Goal: Communication & Community: Answer question/provide support

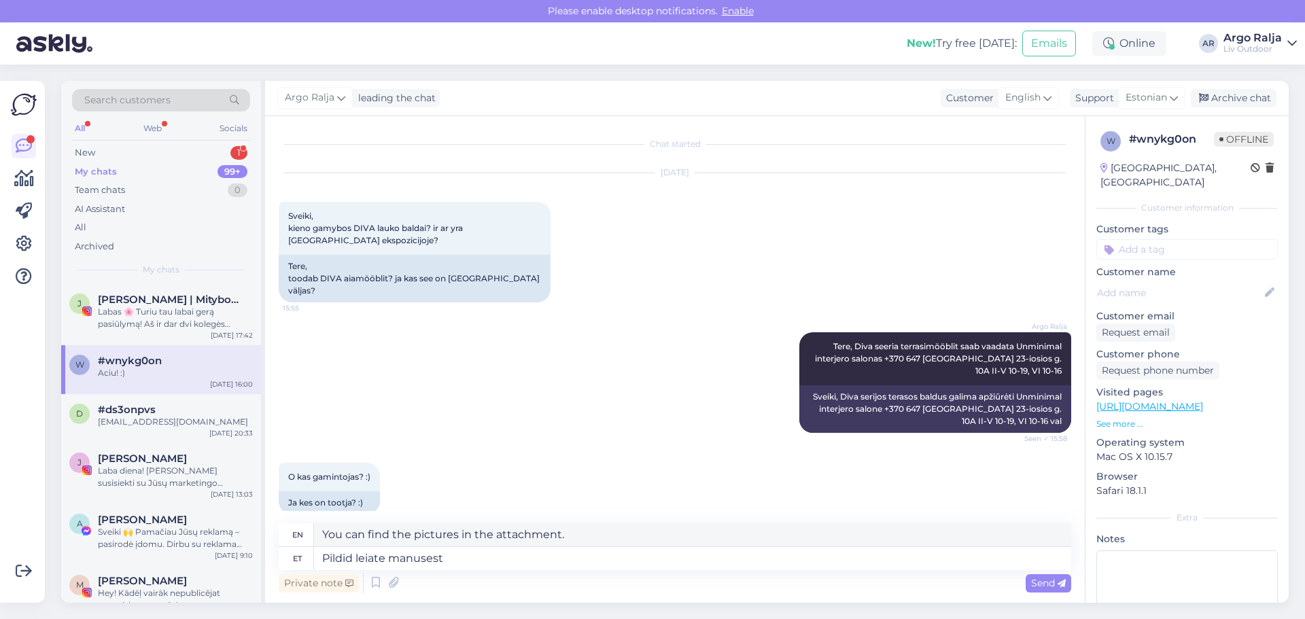
scroll to position [169, 0]
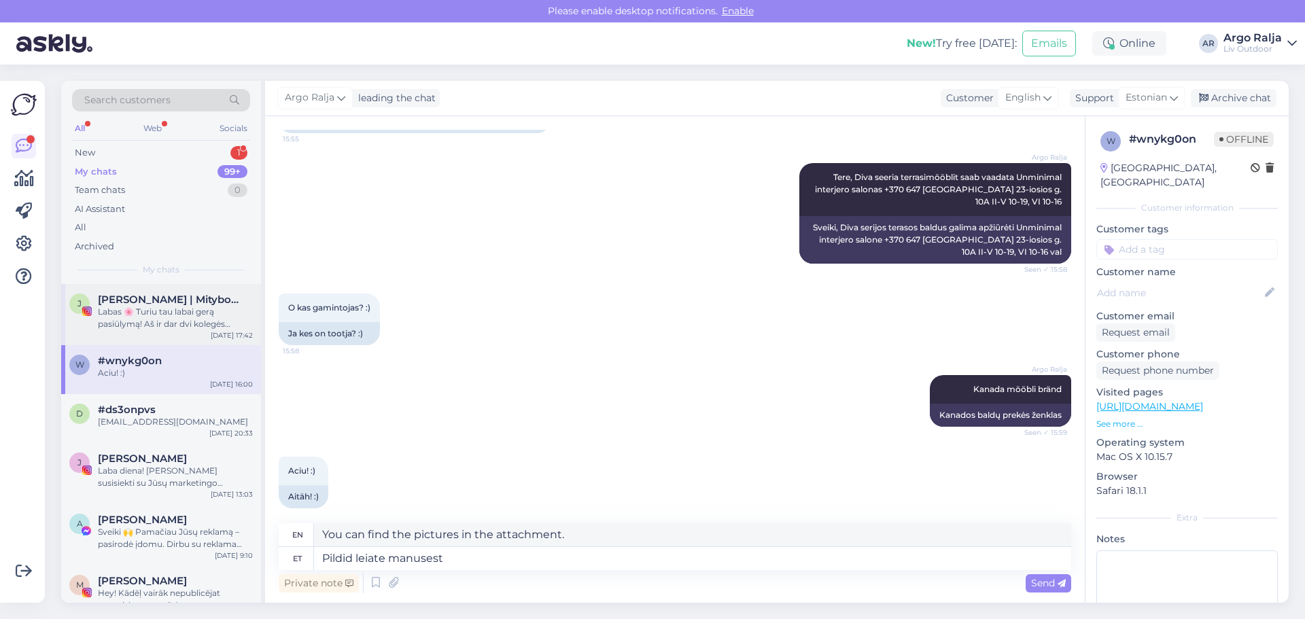
click at [189, 302] on span "[PERSON_NAME] | Mitybos specialistė | SUPER MAMA 🚀" at bounding box center [168, 300] width 141 height 12
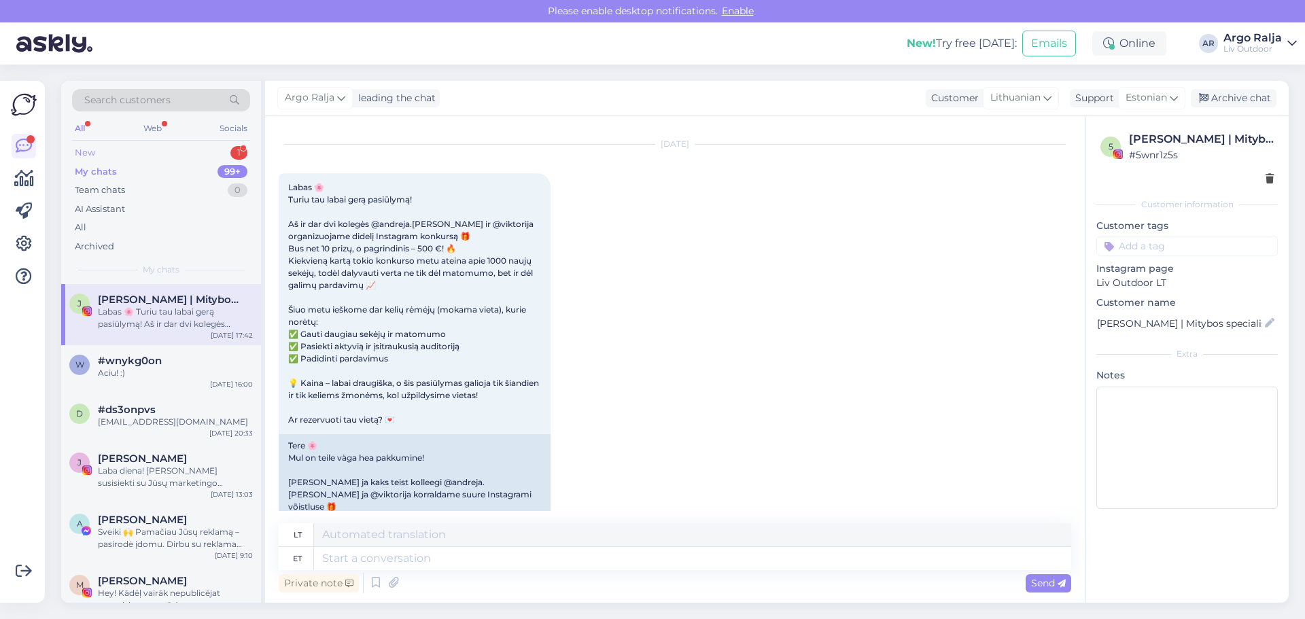
click at [84, 147] on div "New" at bounding box center [85, 153] width 20 height 14
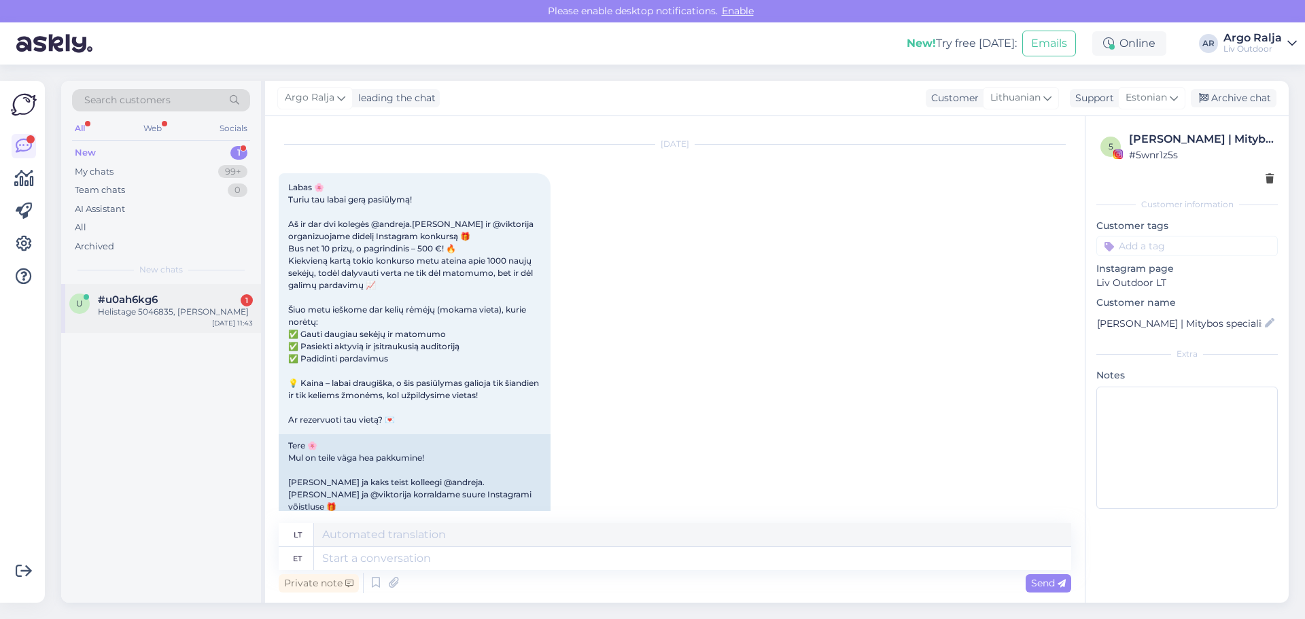
click at [141, 300] on span "#u0ah6kg6" at bounding box center [128, 300] width 60 height 12
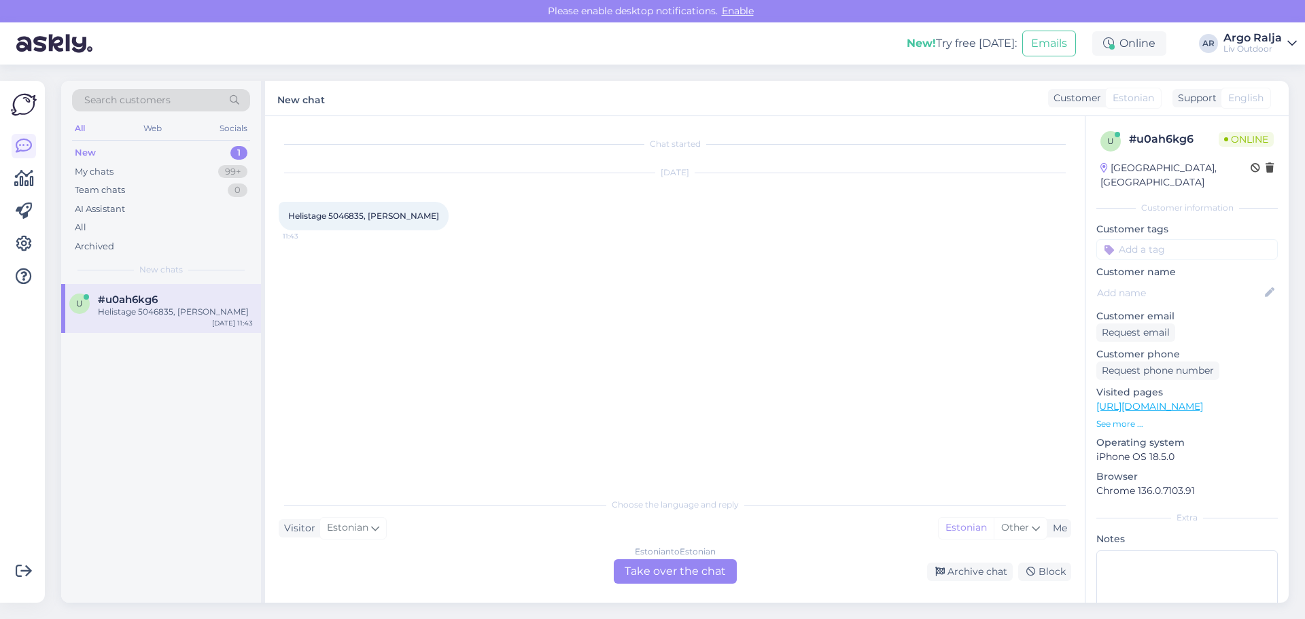
click at [671, 570] on div "Estonian to Estonian Take over the chat" at bounding box center [675, 571] width 123 height 24
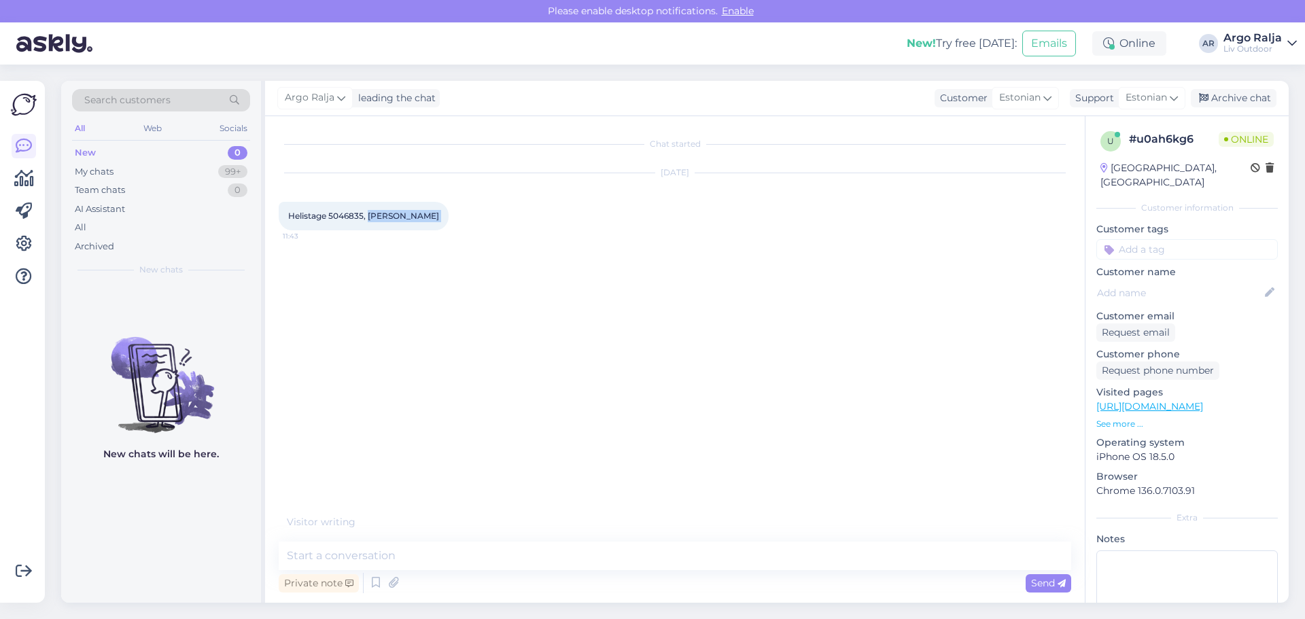
drag, startPoint x: 368, startPoint y: 217, endPoint x: 432, endPoint y: 217, distance: 64.6
click at [432, 217] on div "Helistage 5046835, [PERSON_NAME] 11:43" at bounding box center [364, 216] width 170 height 29
copy div "[PERSON_NAME] 11:43"
click at [461, 563] on textarea at bounding box center [675, 556] width 792 height 29
click at [478, 560] on textarea at bounding box center [675, 556] width 792 height 29
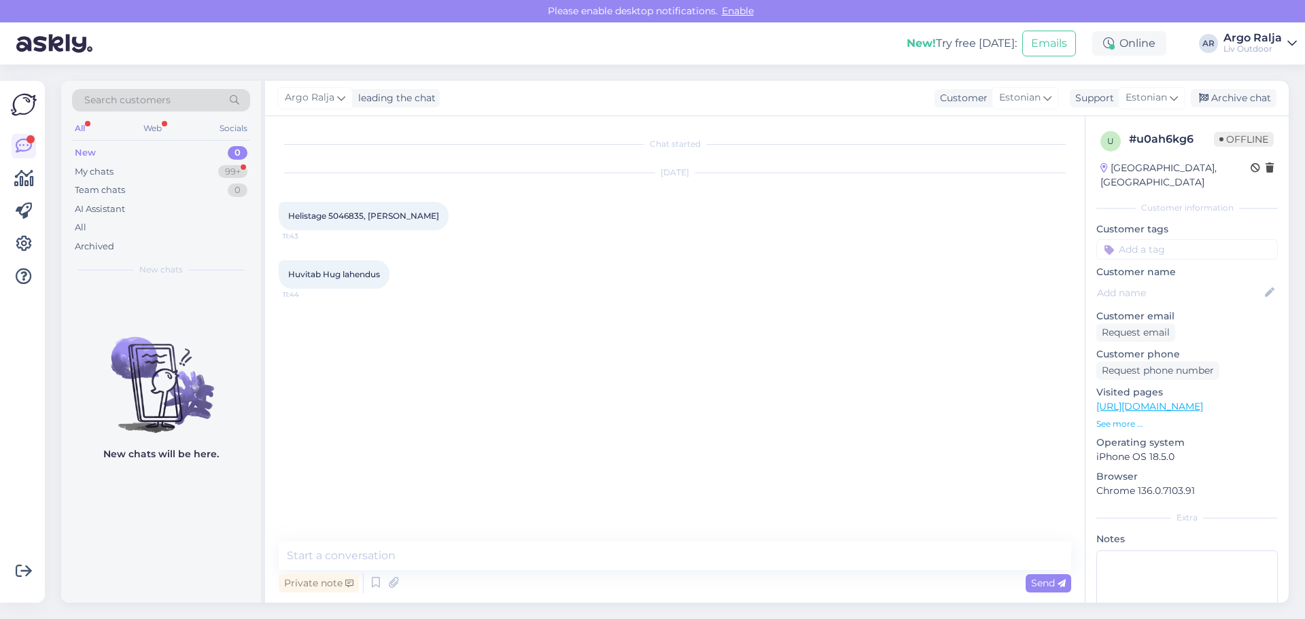
click at [81, 145] on div "New 0" at bounding box center [161, 152] width 178 height 19
click at [111, 167] on div "My chats" at bounding box center [94, 172] width 39 height 14
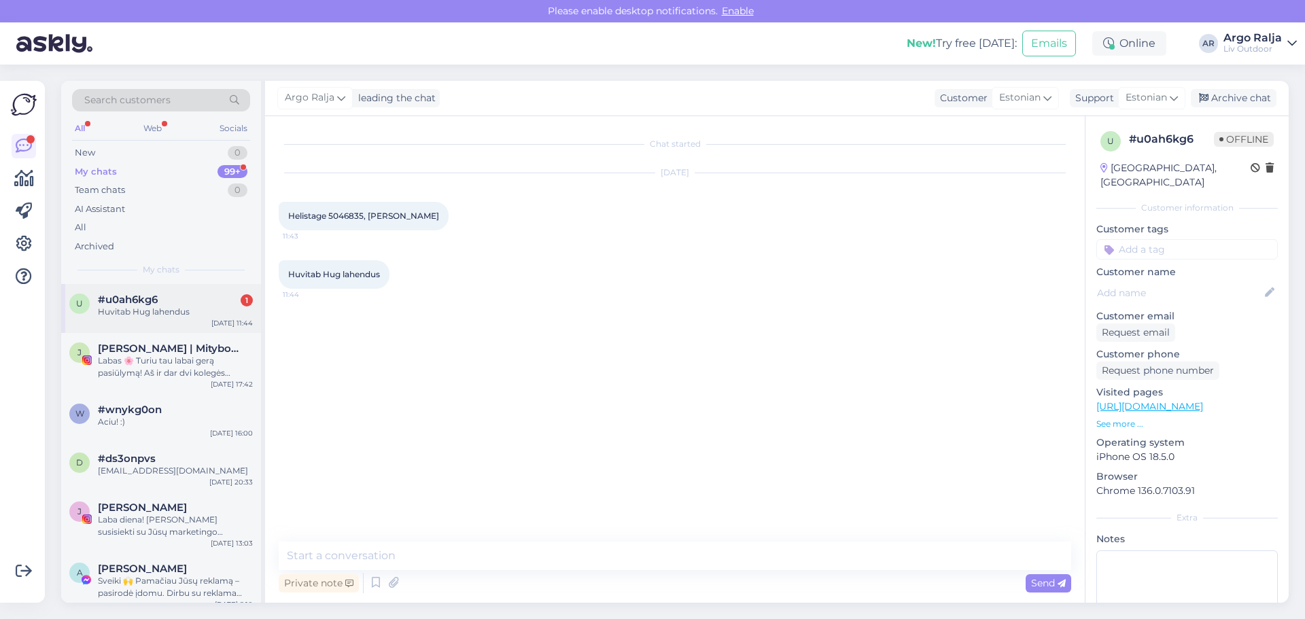
click at [179, 298] on div "#u0ah6kg6 1" at bounding box center [175, 300] width 155 height 12
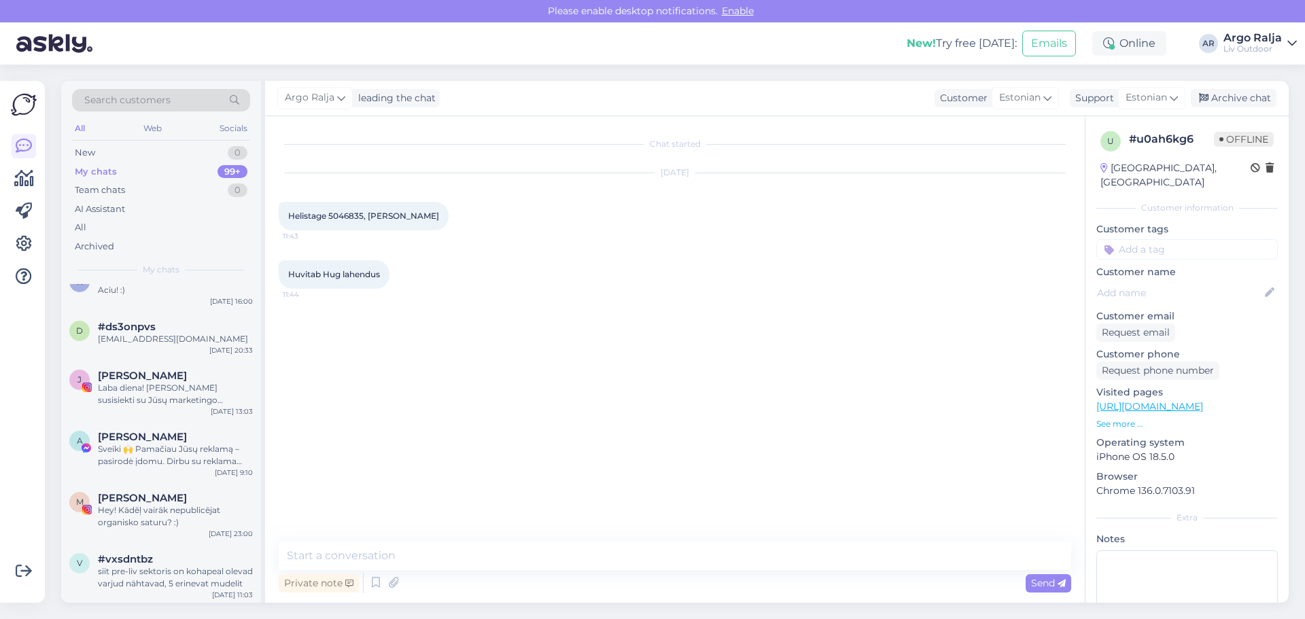
scroll to position [340, 0]
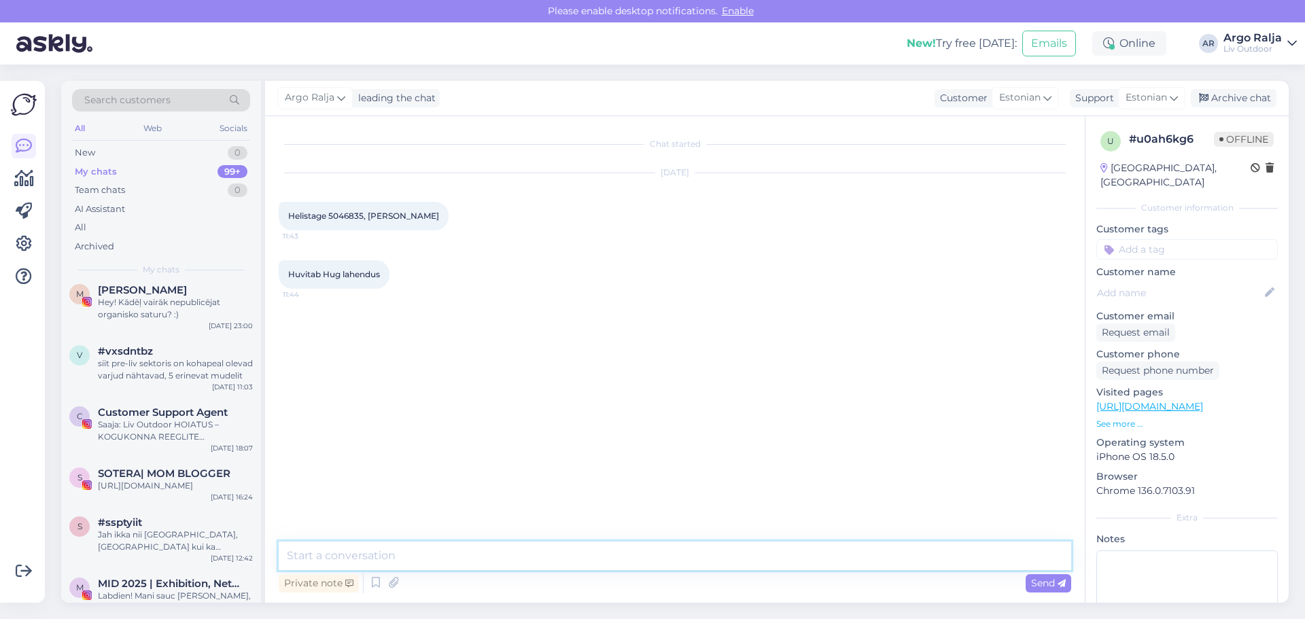
click at [419, 563] on textarea at bounding box center [675, 556] width 792 height 29
click at [176, 310] on div "Hey! Kādēļ vairāk nepublicējat organisko saturu? :)" at bounding box center [175, 308] width 155 height 24
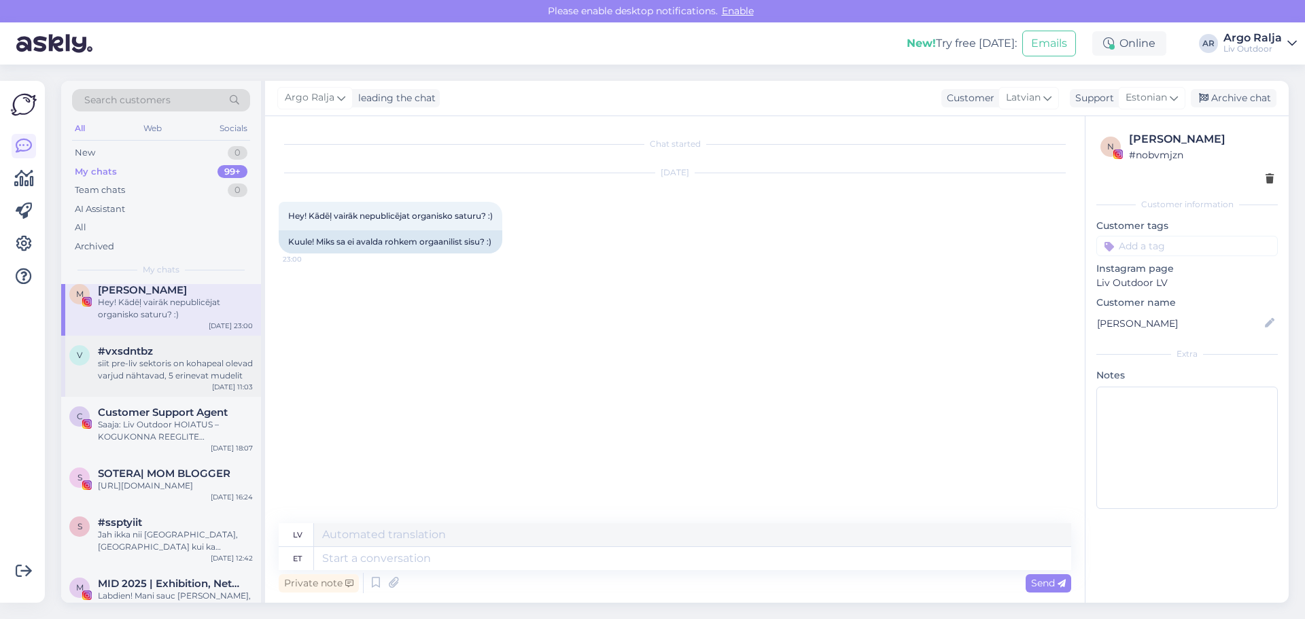
click at [180, 365] on div "siit pre-liv sektoris on kohapeal olevad varjud nähtavad, 5 erinevat mudelit" at bounding box center [175, 370] width 155 height 24
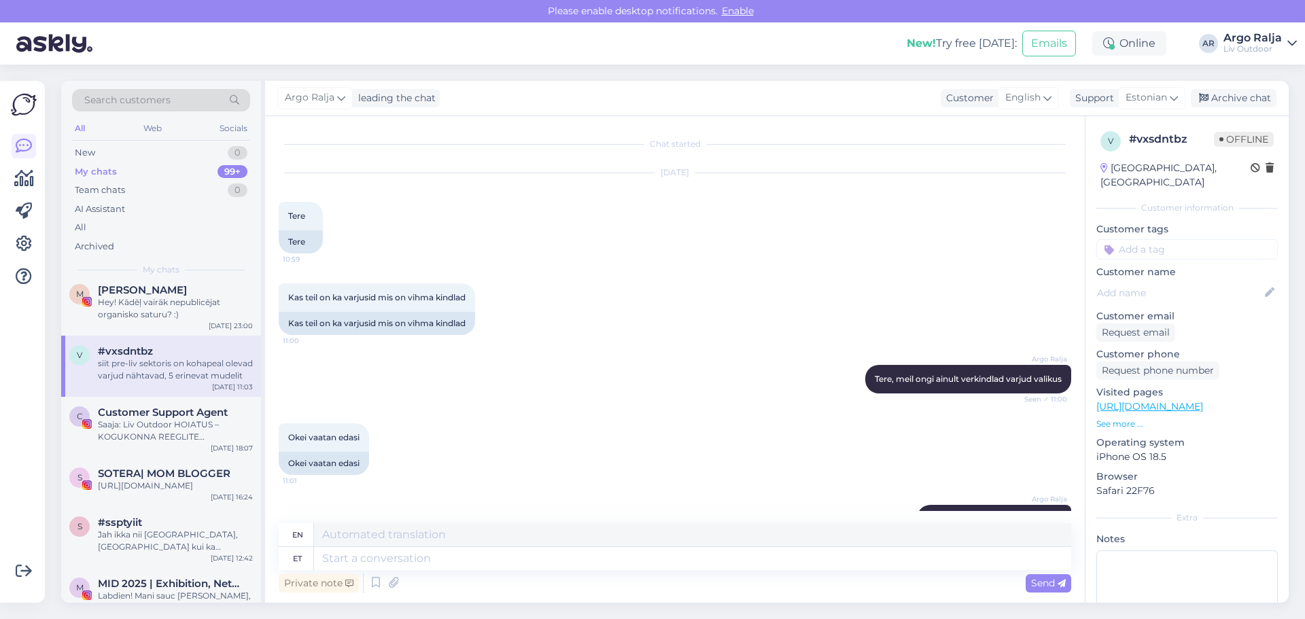
scroll to position [167, 0]
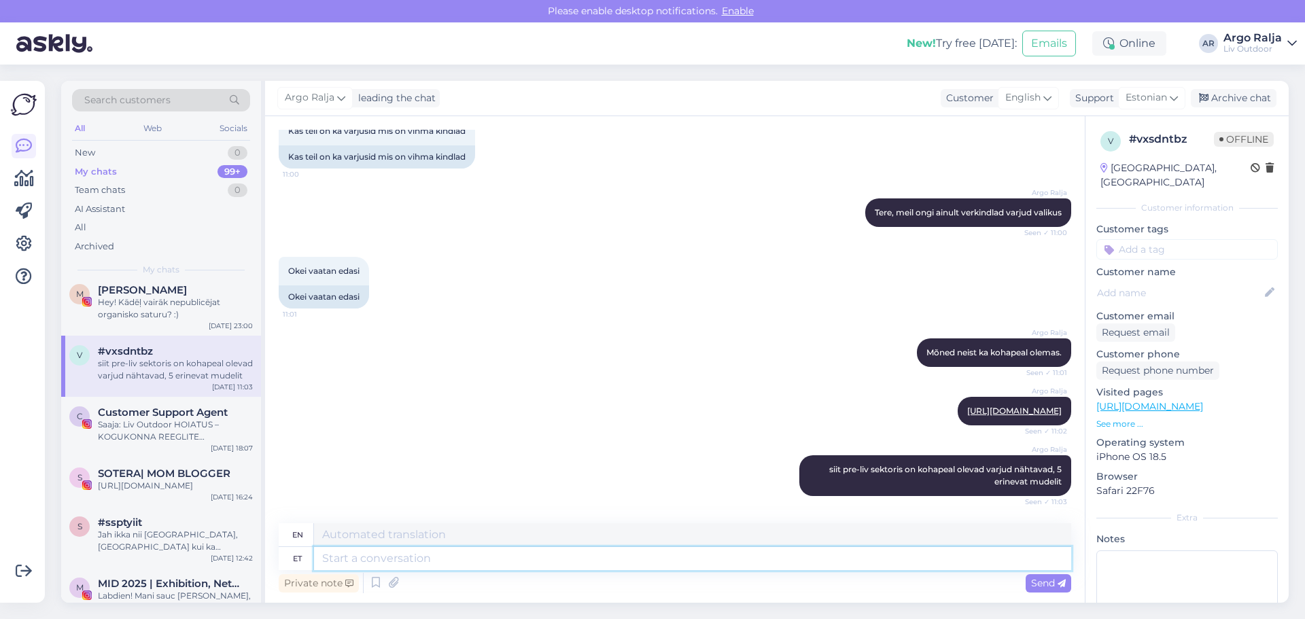
click at [474, 558] on textarea at bounding box center [692, 558] width 757 height 23
click at [90, 153] on div "New" at bounding box center [85, 153] width 20 height 14
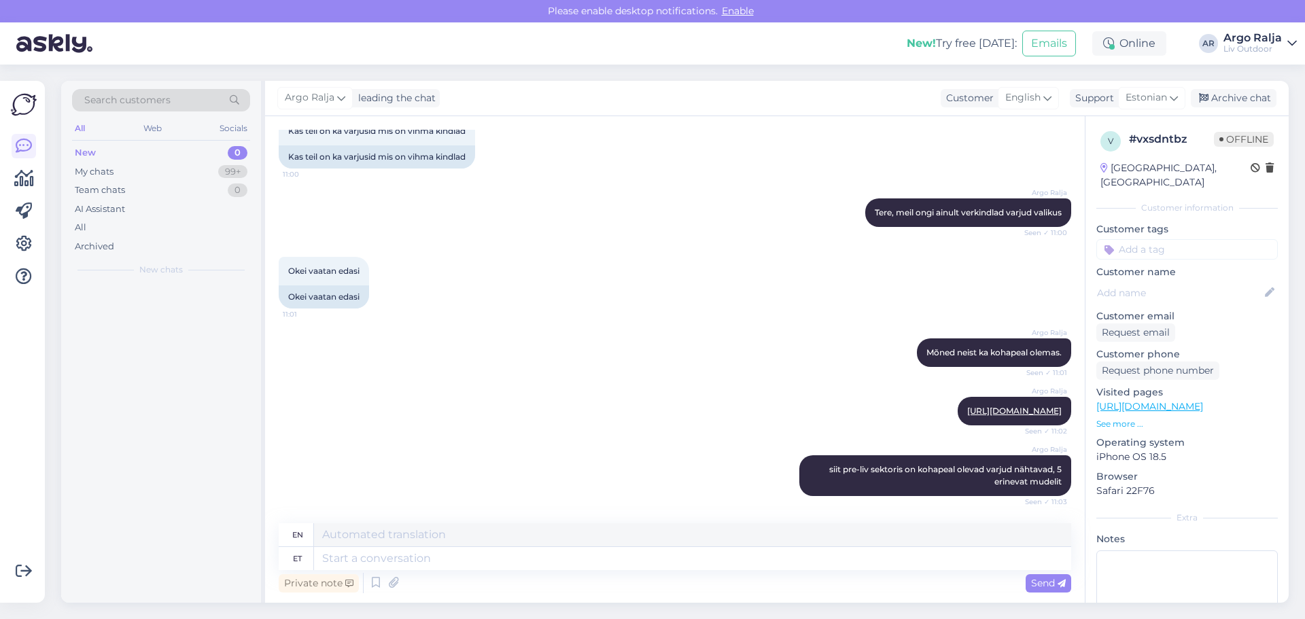
scroll to position [0, 0]
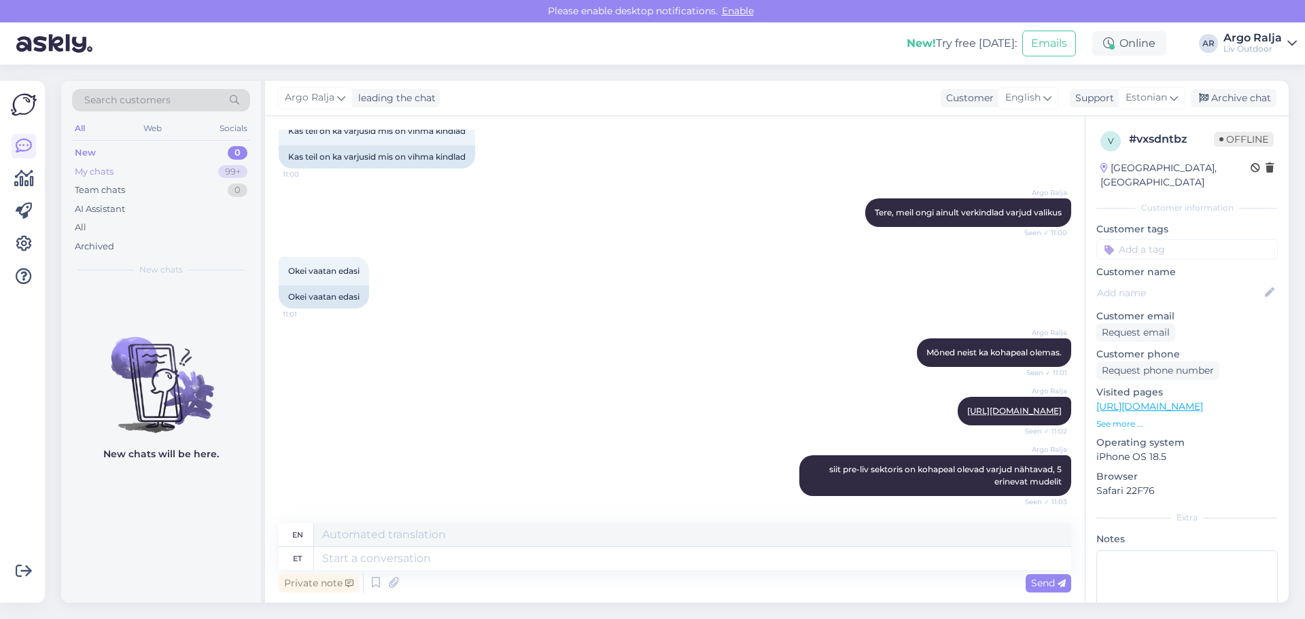
click at [112, 170] on div "My chats" at bounding box center [94, 172] width 39 height 14
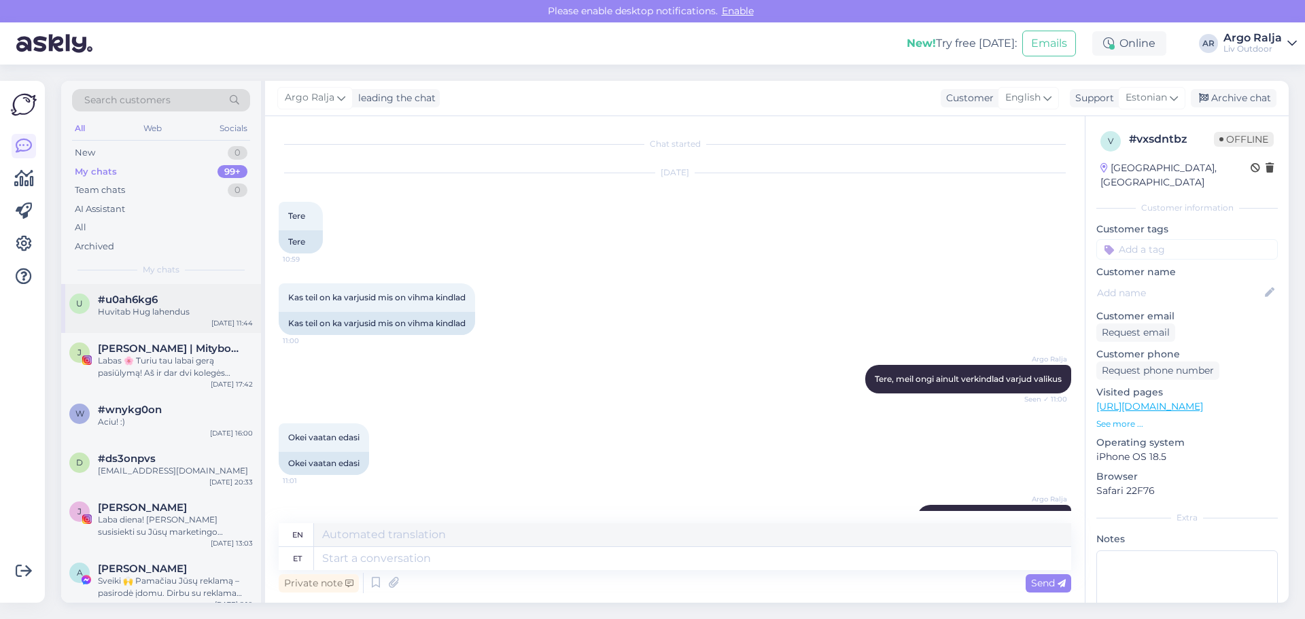
click at [175, 303] on div "#u0ah6kg6" at bounding box center [175, 300] width 155 height 12
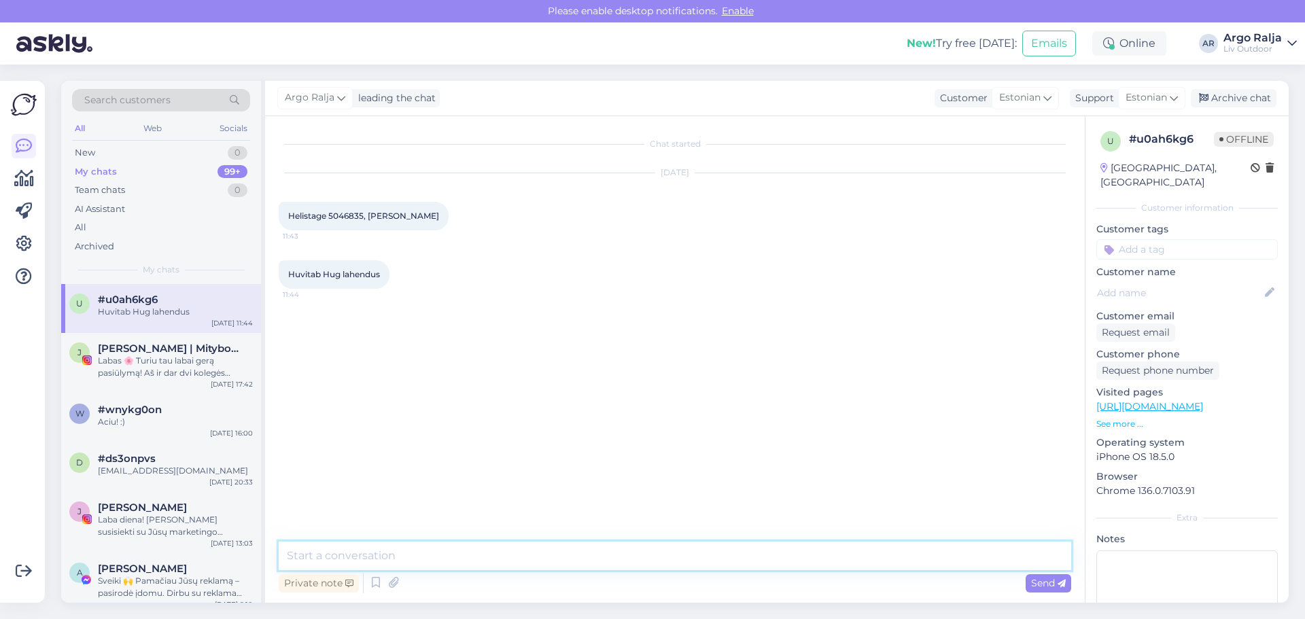
click at [460, 556] on textarea at bounding box center [675, 556] width 792 height 29
type textarea "Tere, Indrek"
click at [525, 550] on textarea "Nagu kokku leppisime ootan Teid [PERSON_NAME] mängima" at bounding box center [675, 556] width 792 height 29
click at [678, 558] on textarea "Nagu kokku leppisime ootan Teid [PERSON_NAME] Hug klotsidega mängima" at bounding box center [675, 556] width 792 height 29
type textarea "Nagu kokku leppisime ootan Teid [PERSON_NAME] Hug klotsidega mängima :)"
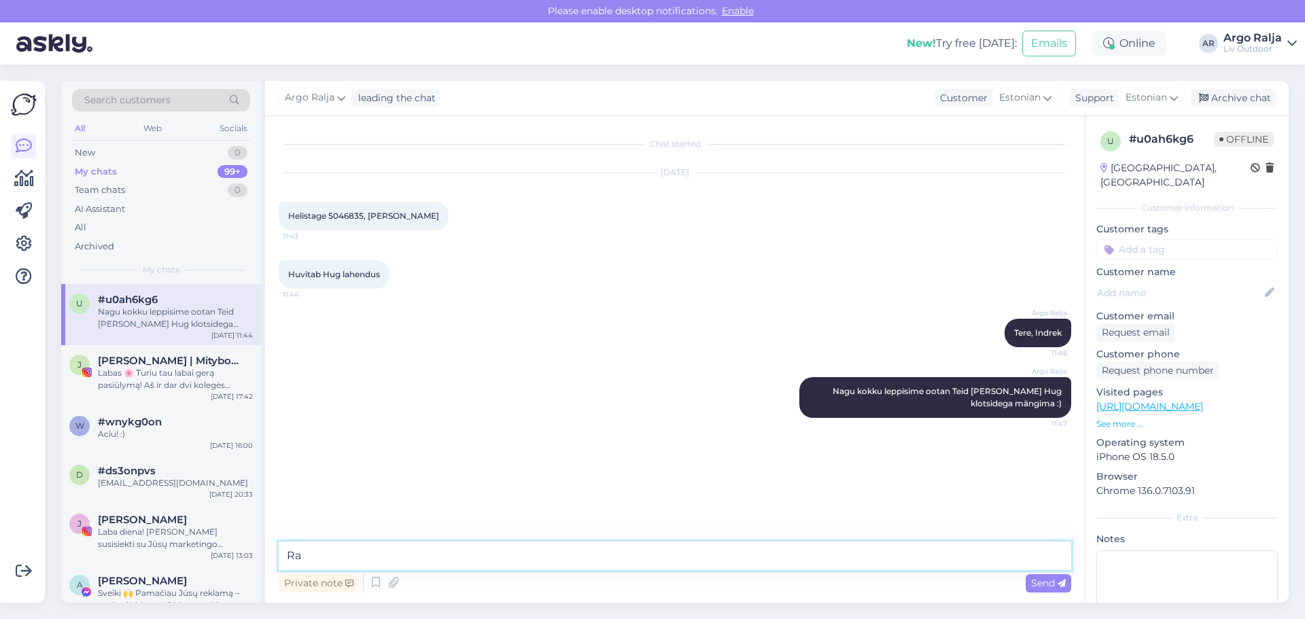
type textarea "R"
type textarea "[STREET_ADDRESS] vald"
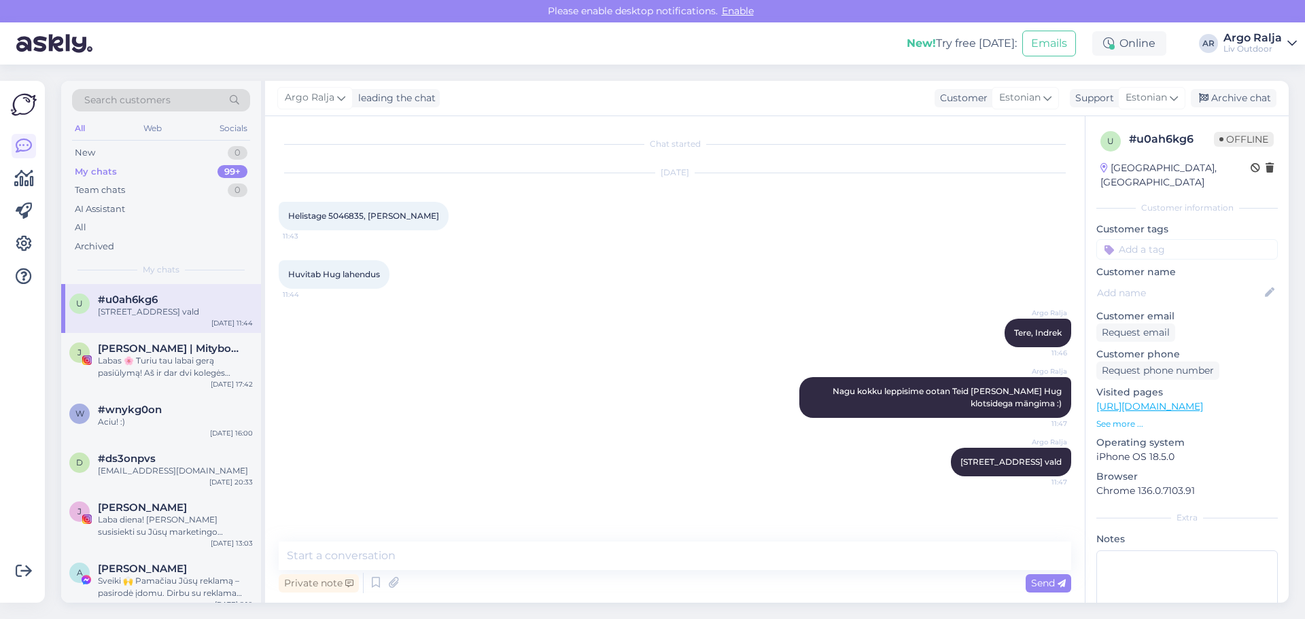
click at [191, 303] on div "#u0ah6kg6" at bounding box center [175, 300] width 155 height 12
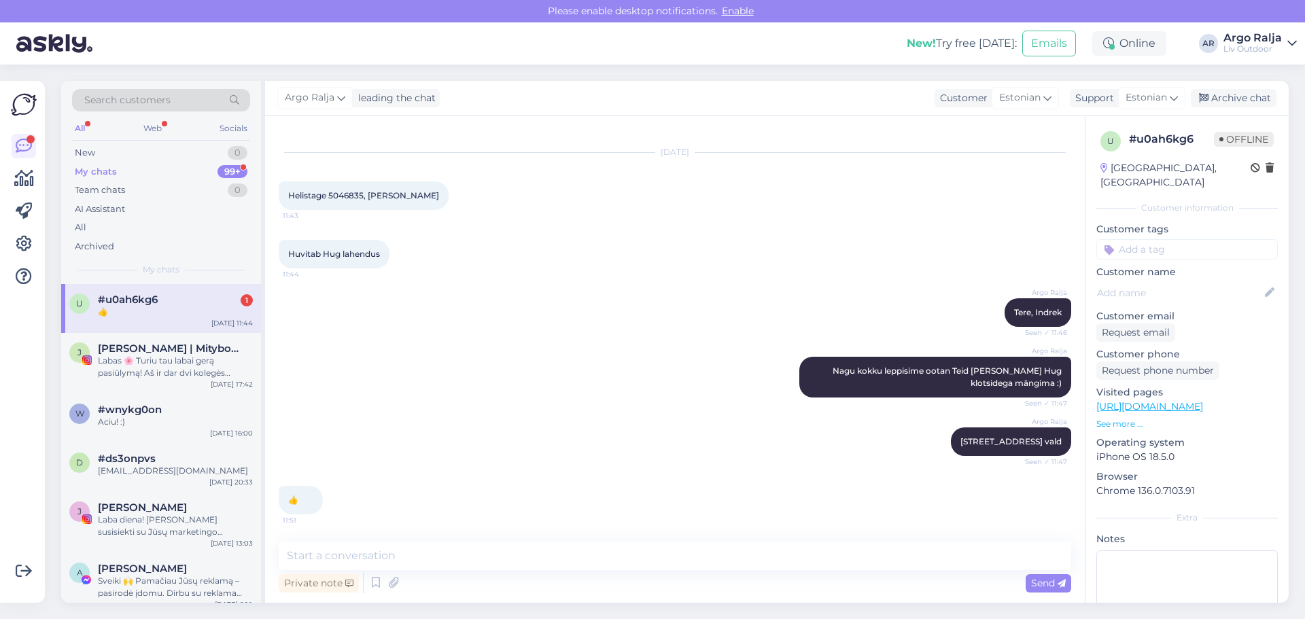
click at [128, 309] on div "👍" at bounding box center [175, 312] width 155 height 12
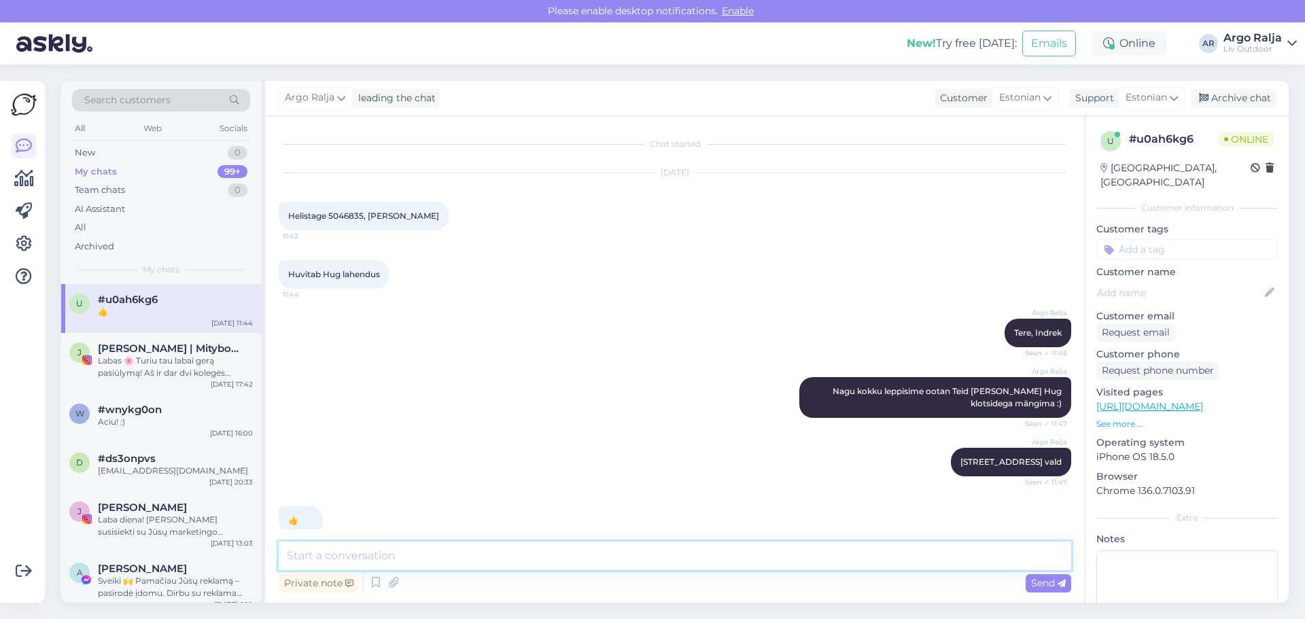
click at [388, 561] on textarea at bounding box center [675, 556] width 792 height 29
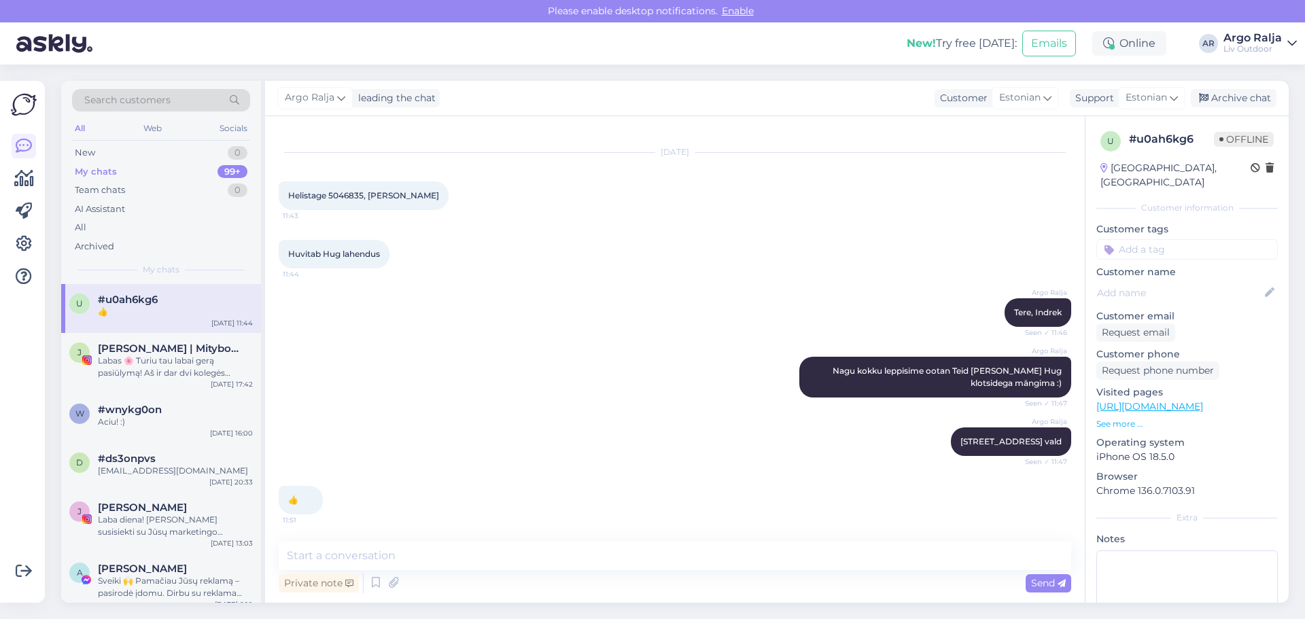
click at [155, 313] on div "👍" at bounding box center [175, 312] width 155 height 12
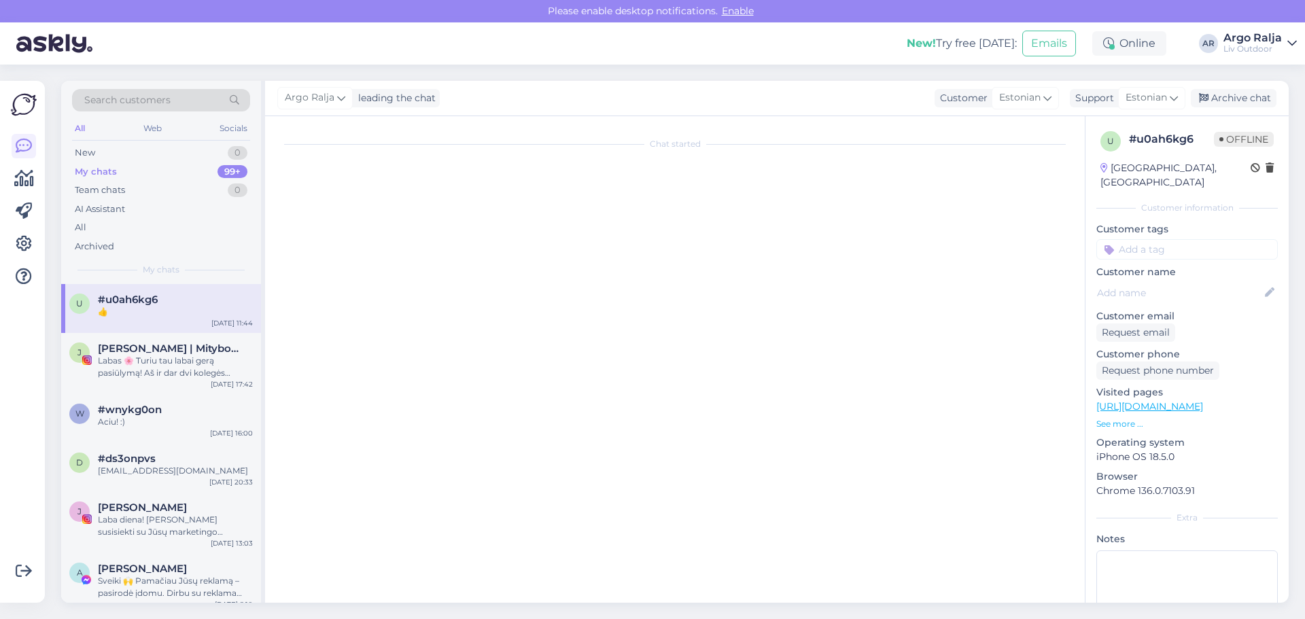
scroll to position [0, 0]
